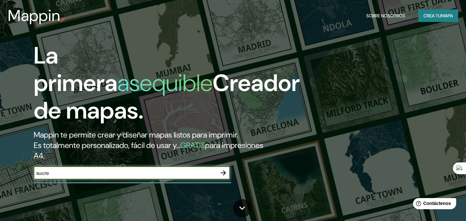
type input "sucre"
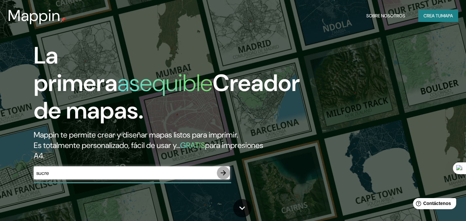
click at [223, 171] on icon "button" at bounding box center [223, 173] width 8 height 8
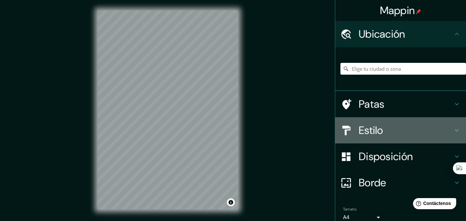
click at [387, 131] on h4 "Estilo" at bounding box center [406, 130] width 94 height 13
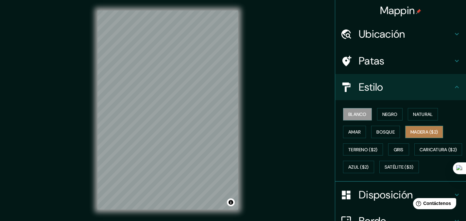
click at [416, 135] on font "Madera ($2)" at bounding box center [423, 131] width 27 height 8
click at [243, 27] on div "© Mapbox © OpenStreetMap Improve this map" at bounding box center [167, 110] width 161 height 220
click at [164, 127] on div "© Mapbox © OpenStreetMap Improve this map" at bounding box center [167, 110] width 161 height 220
drag, startPoint x: 95, startPoint y: 134, endPoint x: 97, endPoint y: 44, distance: 89.9
click at [96, 46] on div "© Mapbox © OpenStreetMap Improve this map" at bounding box center [167, 110] width 161 height 220
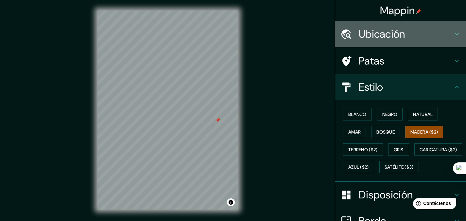
click at [343, 34] on icon at bounding box center [346, 33] width 10 height 9
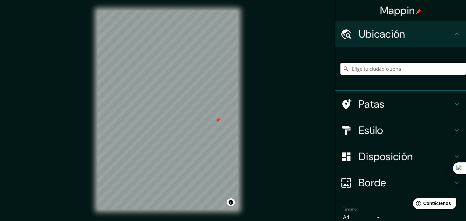
click at [354, 72] on input "Elige tu ciudad o zona" at bounding box center [403, 69] width 126 height 12
click at [412, 70] on input "[PERSON_NAME][GEOGRAPHIC_DATA], [GEOGRAPHIC_DATA]" at bounding box center [403, 69] width 126 height 12
drag, startPoint x: 412, startPoint y: 70, endPoint x: 361, endPoint y: 68, distance: 50.4
click at [361, 68] on input "[PERSON_NAME][GEOGRAPHIC_DATA], [GEOGRAPHIC_DATA]" at bounding box center [403, 69] width 126 height 12
type input "[GEOGRAPHIC_DATA], Departamento de [GEOGRAPHIC_DATA], [GEOGRAPHIC_DATA]"
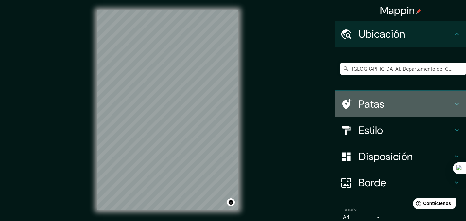
click at [364, 105] on font "Patas" at bounding box center [372, 104] width 26 height 14
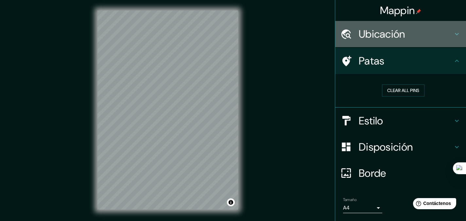
click at [372, 37] on font "Ubicación" at bounding box center [382, 34] width 46 height 14
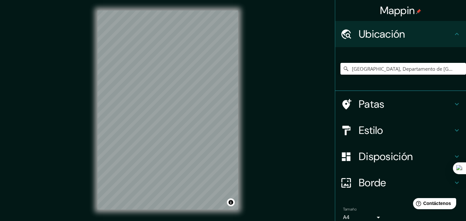
click at [372, 37] on font "Ubicación" at bounding box center [382, 34] width 46 height 14
click at [403, 6] on font "Mappin" at bounding box center [397, 11] width 35 height 14
click at [356, 71] on input "Elige tu ciudad o zona" at bounding box center [403, 69] width 126 height 12
drag, startPoint x: 414, startPoint y: 72, endPoint x: 360, endPoint y: 70, distance: 54.0
click at [360, 70] on input "[PERSON_NAME][GEOGRAPHIC_DATA], [GEOGRAPHIC_DATA]" at bounding box center [403, 69] width 126 height 12
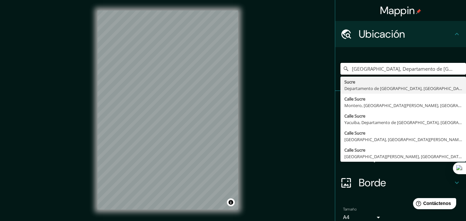
type input "[GEOGRAPHIC_DATA], Departamento de [GEOGRAPHIC_DATA], [GEOGRAPHIC_DATA]"
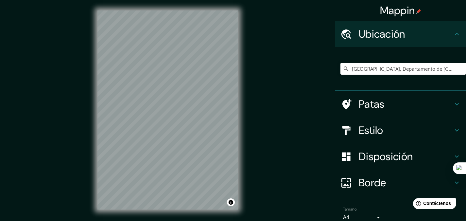
scroll to position [29, 0]
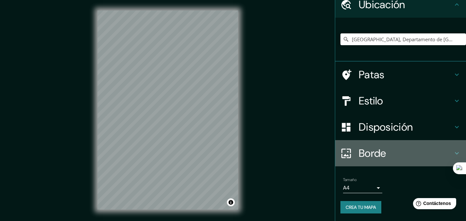
click at [402, 153] on h4 "Borde" at bounding box center [406, 152] width 94 height 13
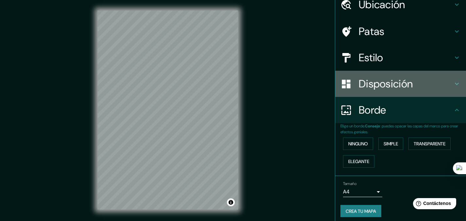
click at [391, 84] on font "Disposición" at bounding box center [386, 84] width 54 height 14
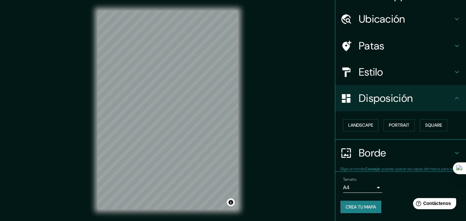
scroll to position [15, 0]
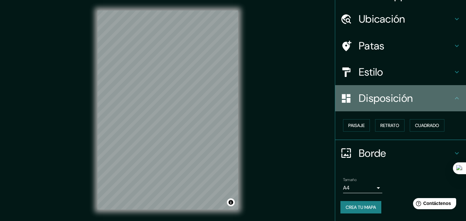
click at [394, 95] on font "Disposición" at bounding box center [386, 98] width 54 height 14
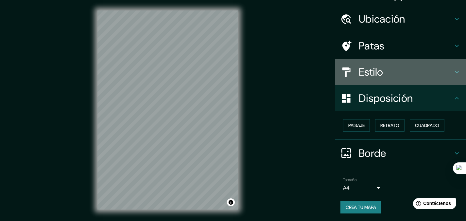
click at [389, 70] on h4 "Estilo" at bounding box center [406, 71] width 94 height 13
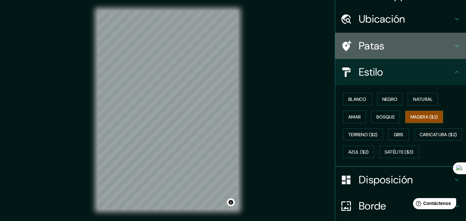
click at [388, 50] on h4 "Patas" at bounding box center [406, 45] width 94 height 13
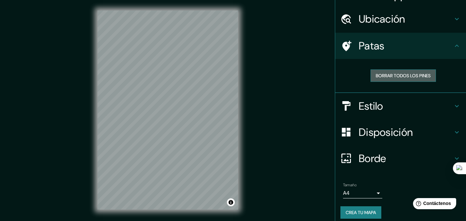
click at [395, 77] on font "Borrar todos los pines" at bounding box center [403, 76] width 55 height 6
click at [394, 76] on font "Borrar todos los pines" at bounding box center [403, 76] width 55 height 6
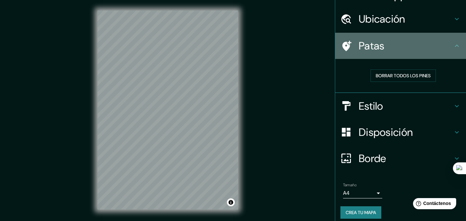
click at [342, 42] on icon at bounding box center [345, 45] width 11 height 11
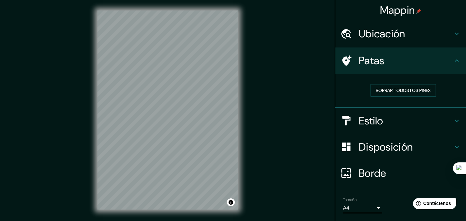
scroll to position [0, 0]
click at [381, 39] on font "Ubicación" at bounding box center [382, 34] width 46 height 14
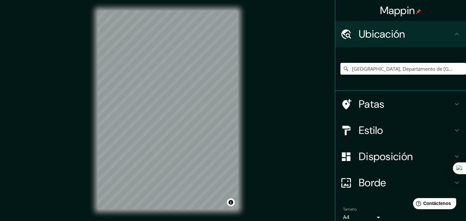
click at [381, 39] on font "Ubicación" at bounding box center [382, 34] width 46 height 14
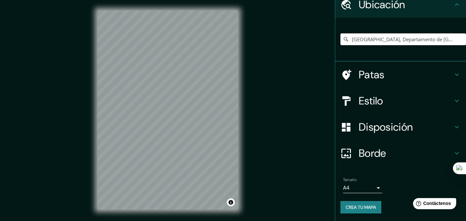
scroll to position [29, 0]
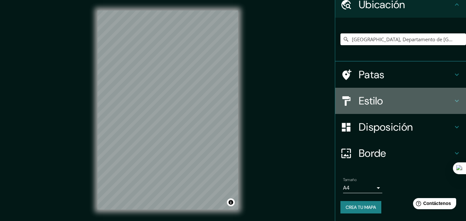
click at [387, 104] on h4 "Estilo" at bounding box center [406, 100] width 94 height 13
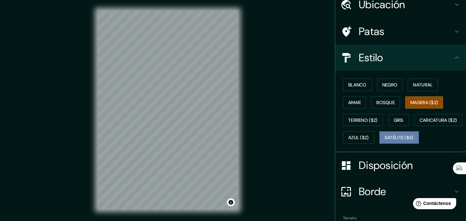
click at [384, 141] on font "Satélite ($3)" at bounding box center [398, 138] width 29 height 6
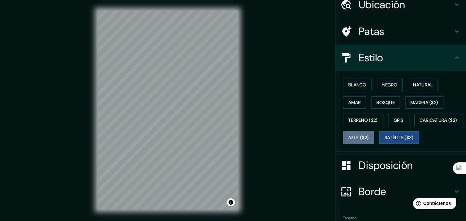
click at [369, 137] on font "Azul ($2)" at bounding box center [358, 138] width 21 height 6
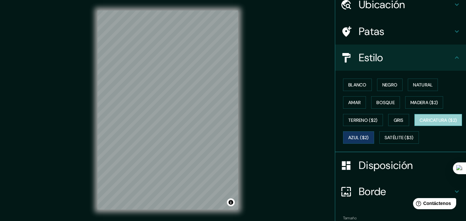
click at [419, 123] on font "Caricatura ($2)" at bounding box center [438, 120] width 38 height 6
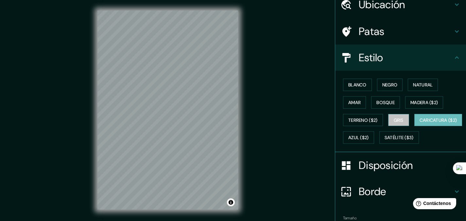
click at [394, 121] on font "Gris" at bounding box center [399, 120] width 10 height 6
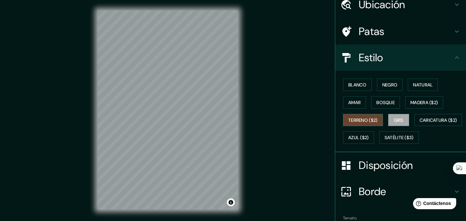
click at [363, 119] on font "Terreno ($2)" at bounding box center [362, 120] width 29 height 6
click at [417, 105] on font "Madera ($2)" at bounding box center [423, 102] width 27 height 8
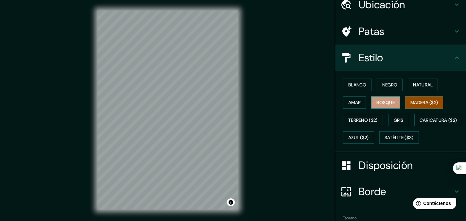
click at [381, 101] on font "Bosque" at bounding box center [385, 102] width 18 height 6
click at [359, 101] on button "Amar" at bounding box center [354, 102] width 23 height 12
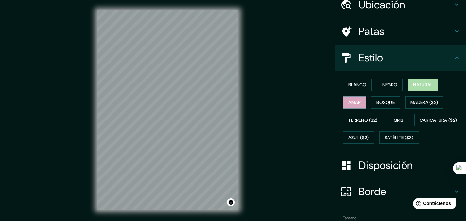
click at [424, 83] on font "Natural" at bounding box center [423, 85] width 20 height 6
click at [392, 83] on font "Negro" at bounding box center [389, 85] width 15 height 6
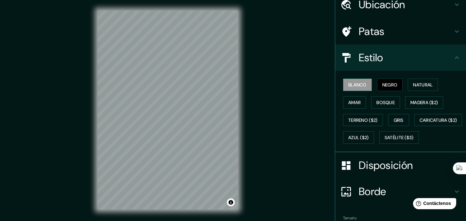
click at [353, 84] on font "Blanco" at bounding box center [357, 85] width 18 height 6
click at [410, 102] on font "Madera ($2)" at bounding box center [423, 102] width 27 height 6
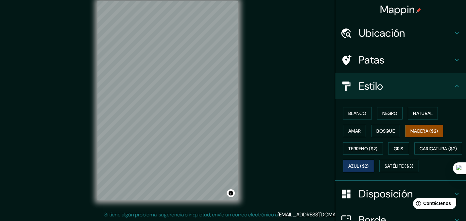
scroll to position [0, 0]
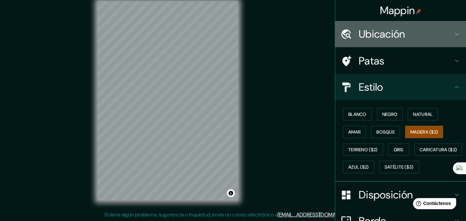
click at [384, 36] on font "Ubicación" at bounding box center [382, 34] width 46 height 14
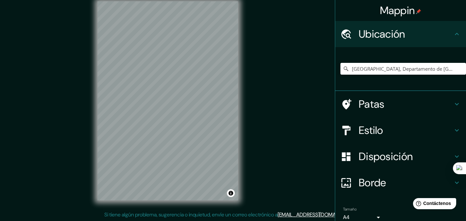
click at [383, 34] on font "Ubicación" at bounding box center [382, 34] width 46 height 14
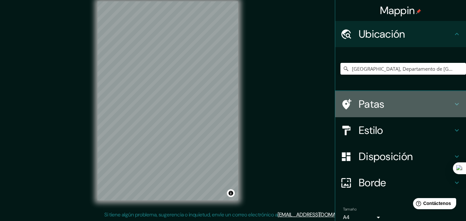
click at [370, 103] on font "Patas" at bounding box center [372, 104] width 26 height 14
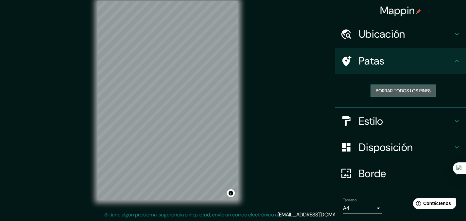
click at [386, 92] on font "Borrar todos los pines" at bounding box center [403, 91] width 55 height 6
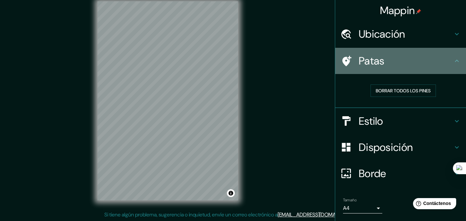
click at [342, 58] on icon at bounding box center [346, 61] width 9 height 10
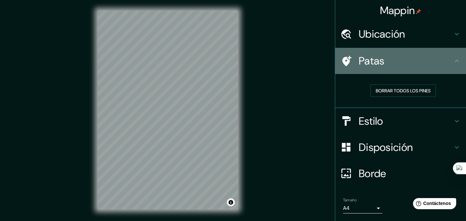
click at [342, 59] on icon at bounding box center [346, 61] width 9 height 10
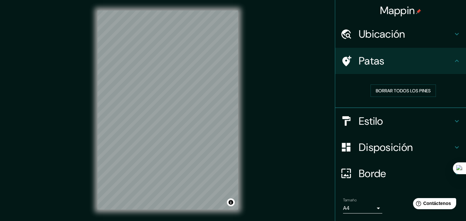
click at [342, 59] on icon at bounding box center [346, 61] width 9 height 10
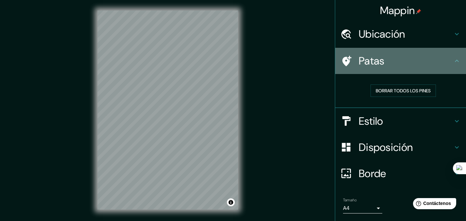
click at [342, 59] on icon at bounding box center [346, 61] width 9 height 10
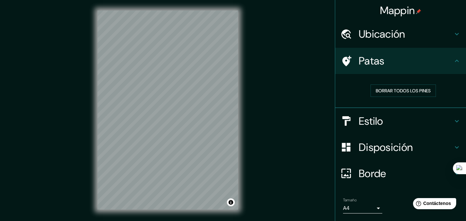
click at [342, 59] on icon at bounding box center [346, 61] width 9 height 10
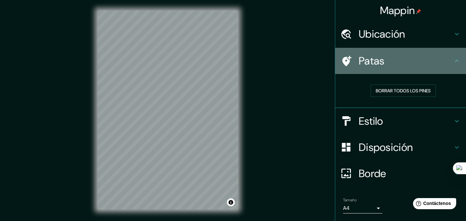
click at [342, 59] on icon at bounding box center [346, 61] width 9 height 10
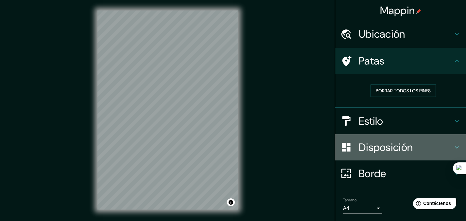
click at [371, 145] on font "Disposición" at bounding box center [386, 147] width 54 height 14
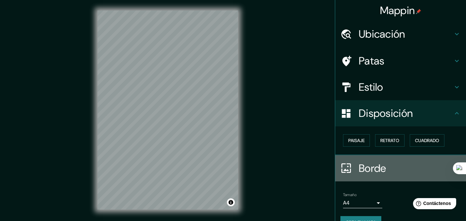
click at [375, 164] on font "Borde" at bounding box center [372, 168] width 27 height 14
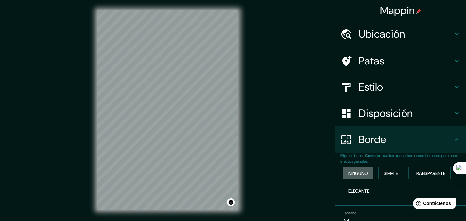
click at [362, 172] on font "Ninguno" at bounding box center [358, 173] width 20 height 6
click at [384, 169] on font "Simple" at bounding box center [390, 173] width 14 height 8
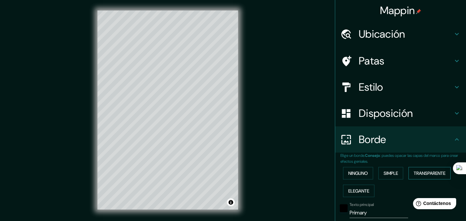
click at [428, 174] on font "Transparente" at bounding box center [430, 173] width 32 height 6
click at [359, 188] on font "Elegante" at bounding box center [358, 191] width 21 height 6
click at [386, 169] on font "Simple" at bounding box center [390, 173] width 14 height 8
click at [364, 171] on button "Ninguno" at bounding box center [358, 173] width 30 height 12
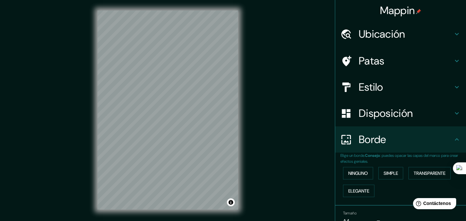
click at [380, 34] on font "Ubicación" at bounding box center [382, 34] width 46 height 14
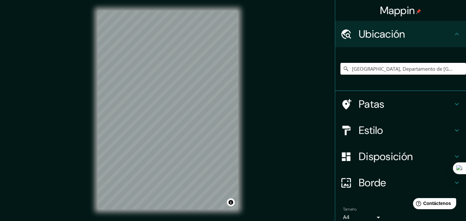
click at [359, 104] on font "Patas" at bounding box center [372, 104] width 26 height 14
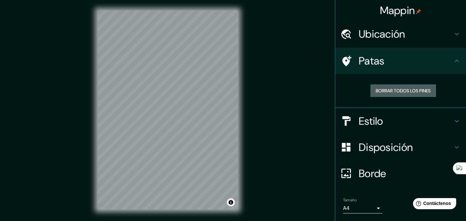
click at [390, 93] on font "Borrar todos los pines" at bounding box center [403, 91] width 55 height 6
